Goal: Task Accomplishment & Management: Use online tool/utility

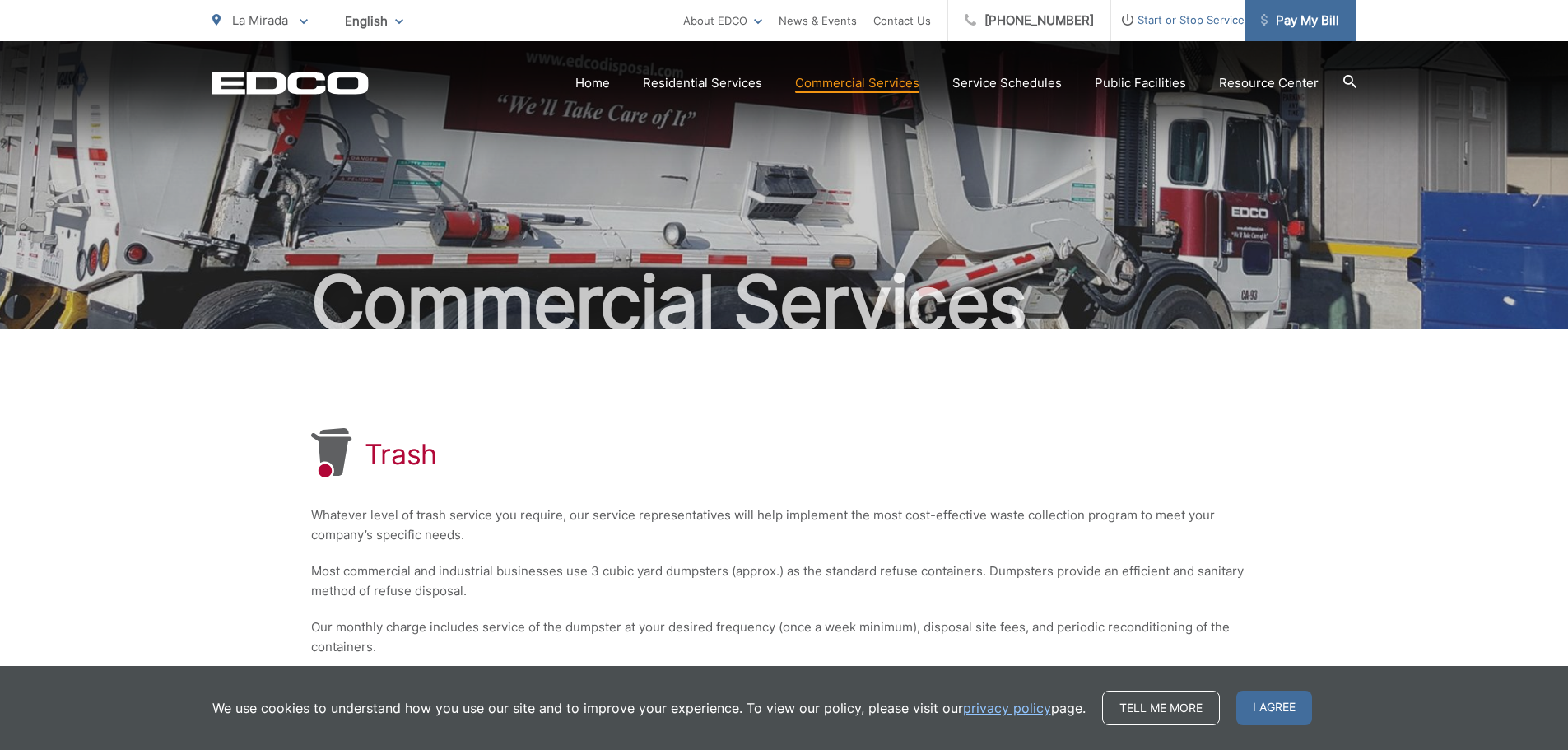
click at [1316, 17] on span "Pay My Bill" at bounding box center [1300, 21] width 78 height 20
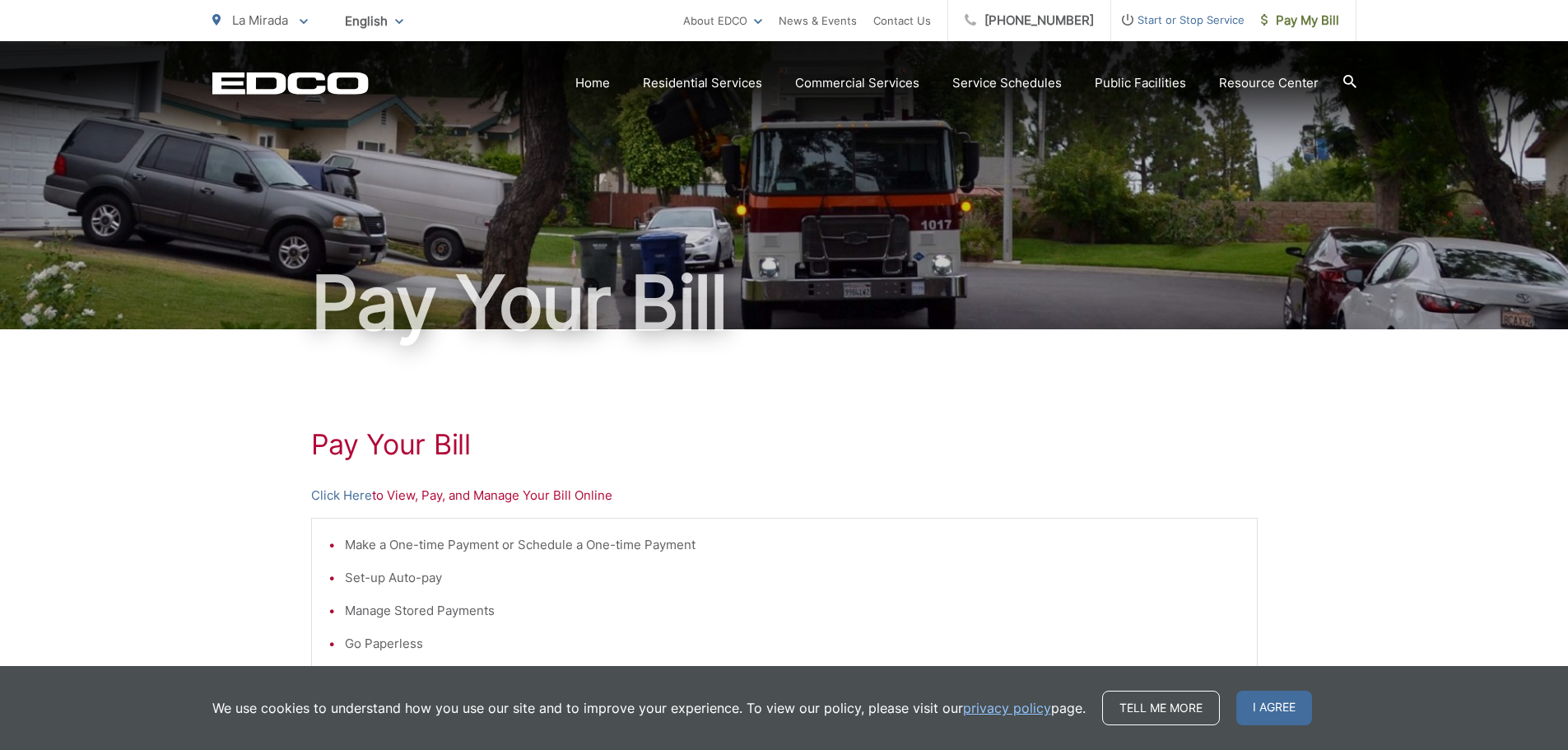
scroll to position [165, 0]
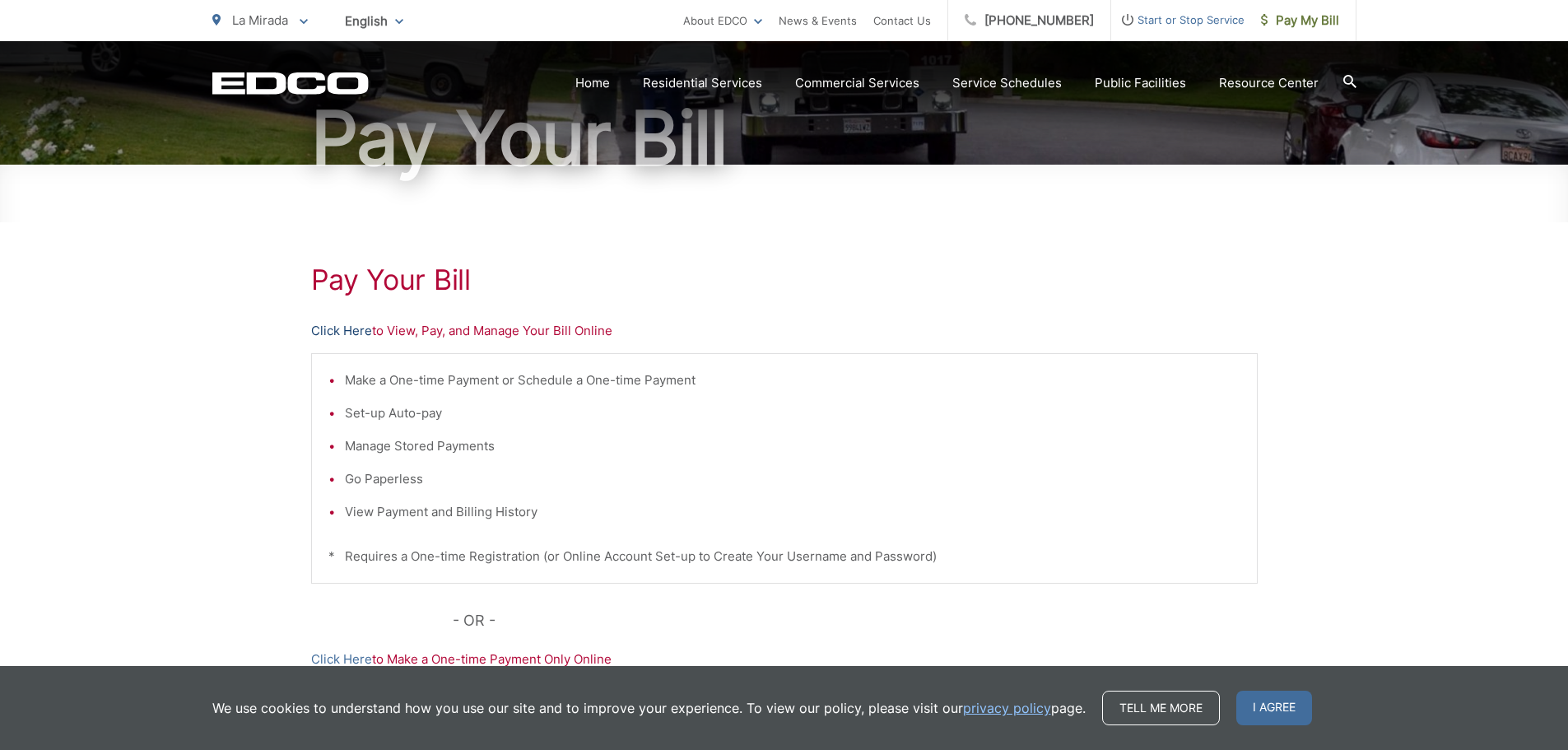
drag, startPoint x: 410, startPoint y: 335, endPoint x: 338, endPoint y: 330, distance: 72.2
click at [338, 330] on link "Click Here" at bounding box center [341, 331] width 61 height 20
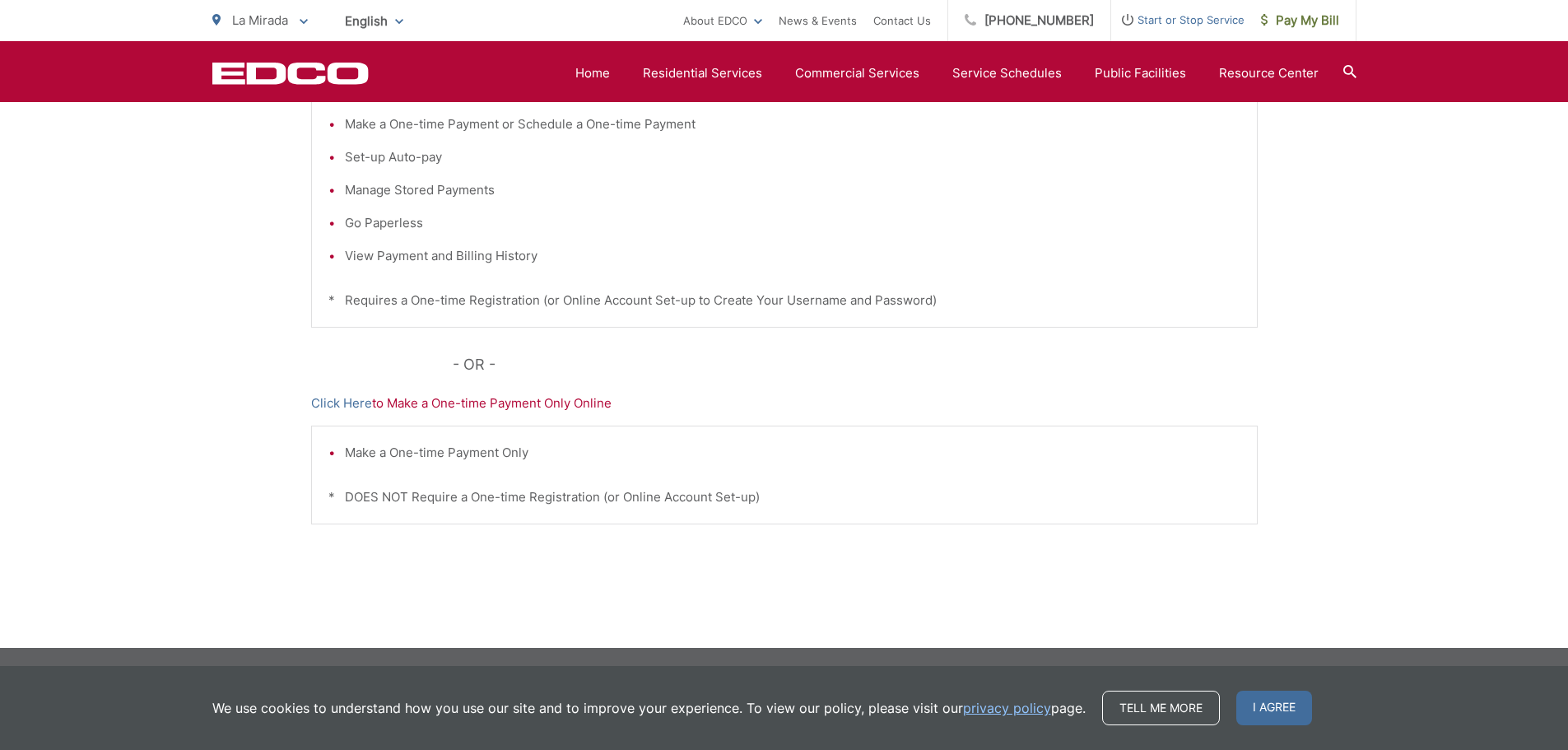
scroll to position [9, 0]
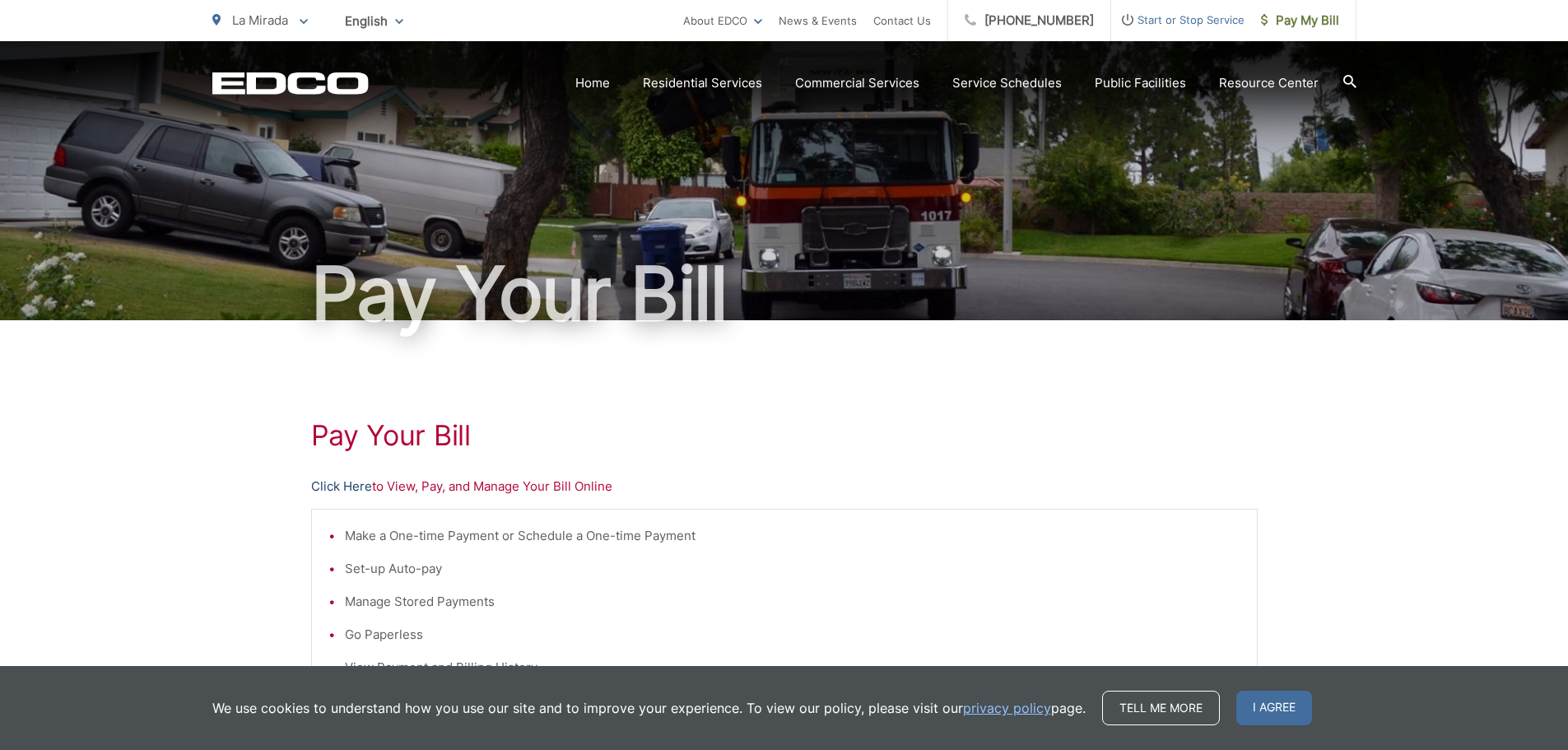
click at [333, 483] on link "Click Here" at bounding box center [341, 486] width 61 height 20
click at [1056, 84] on link "Service Schedules" at bounding box center [1007, 83] width 109 height 20
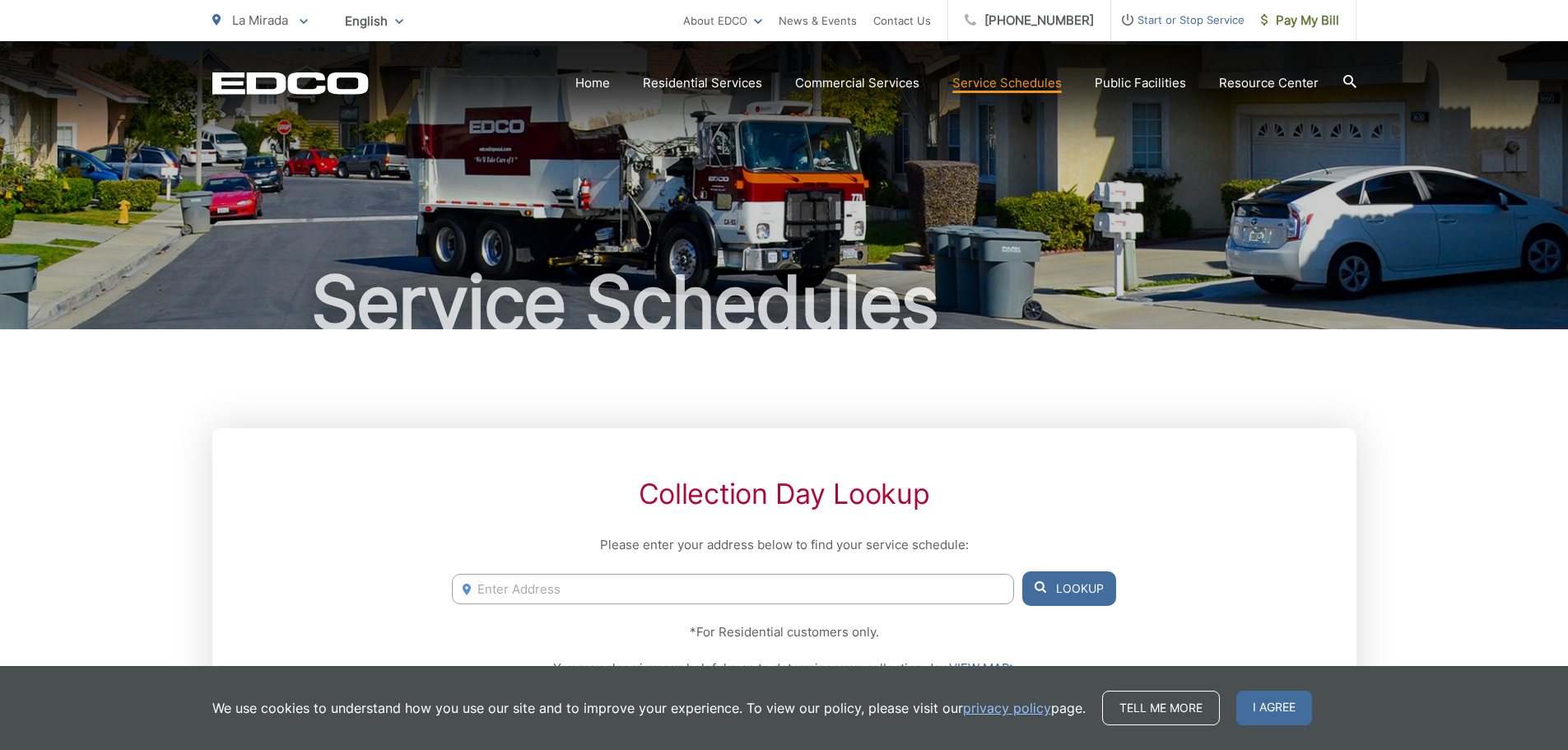
click at [850, 601] on input "Enter Address" at bounding box center [732, 588] width 562 height 31
type input "16000 canary ave la mirada ca 90638"
click at [1087, 591] on button "Lookup" at bounding box center [1069, 588] width 94 height 35
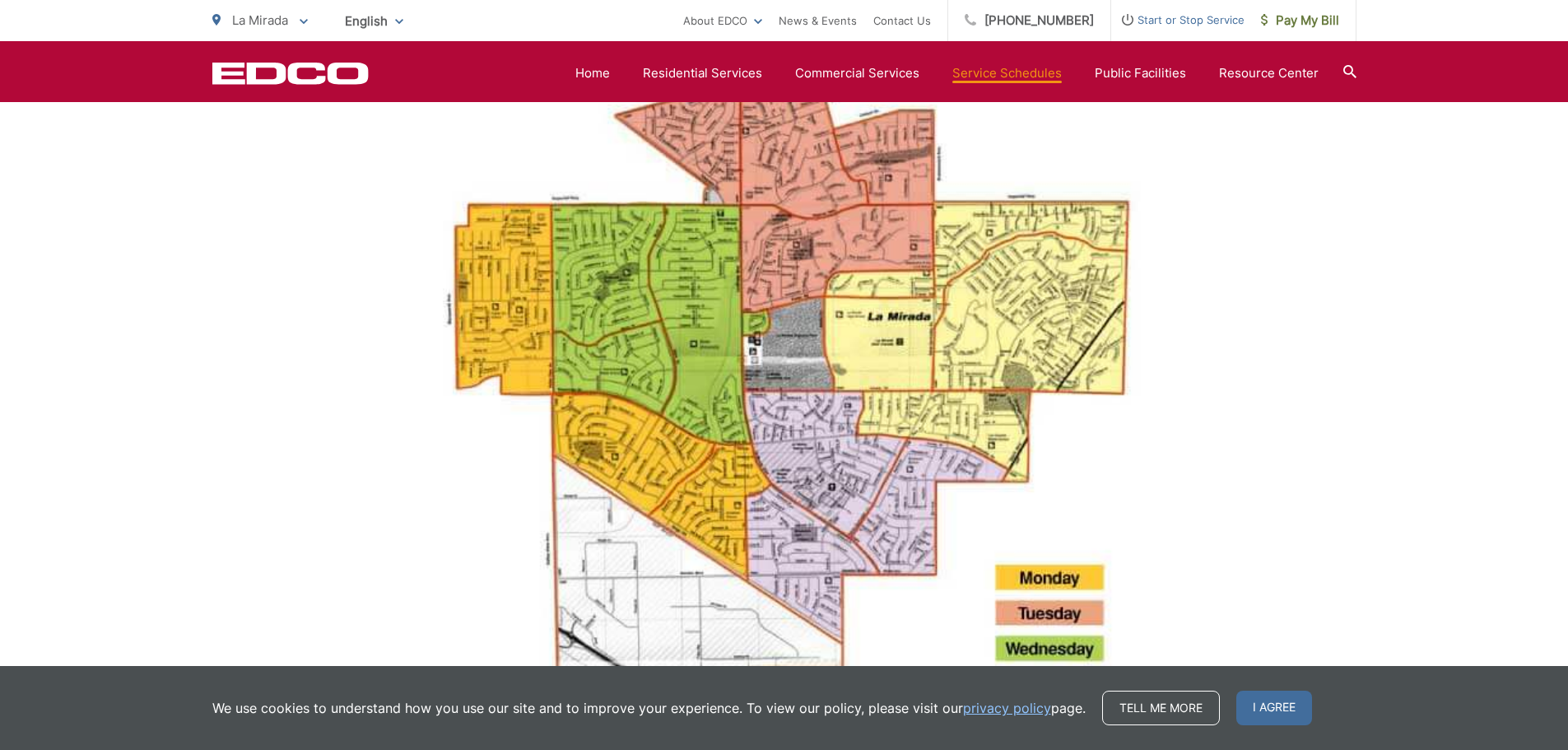
scroll to position [906, 0]
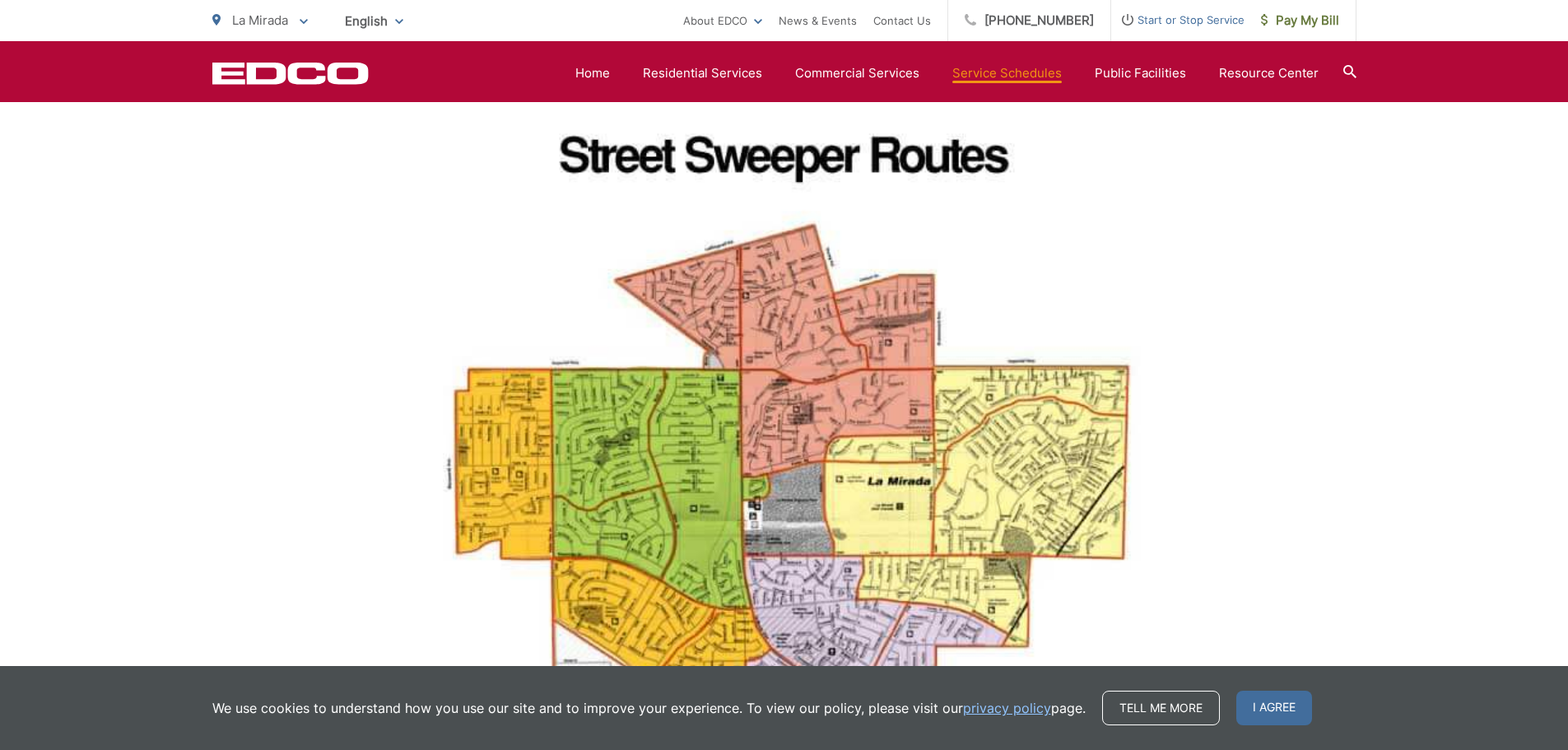
click at [955, 415] on img at bounding box center [784, 465] width 741 height 974
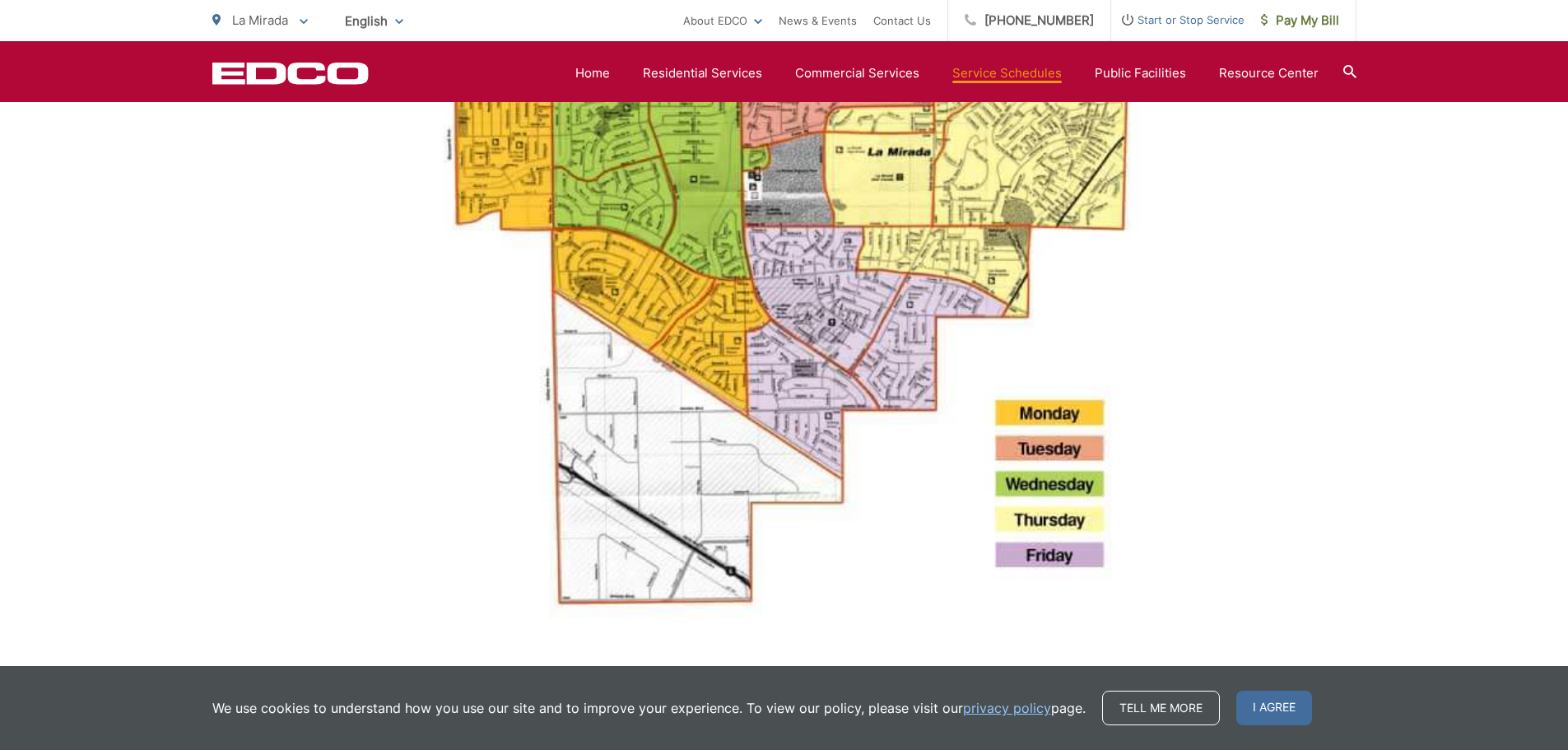
scroll to position [1069, 0]
